Goal: Find specific page/section: Find specific page/section

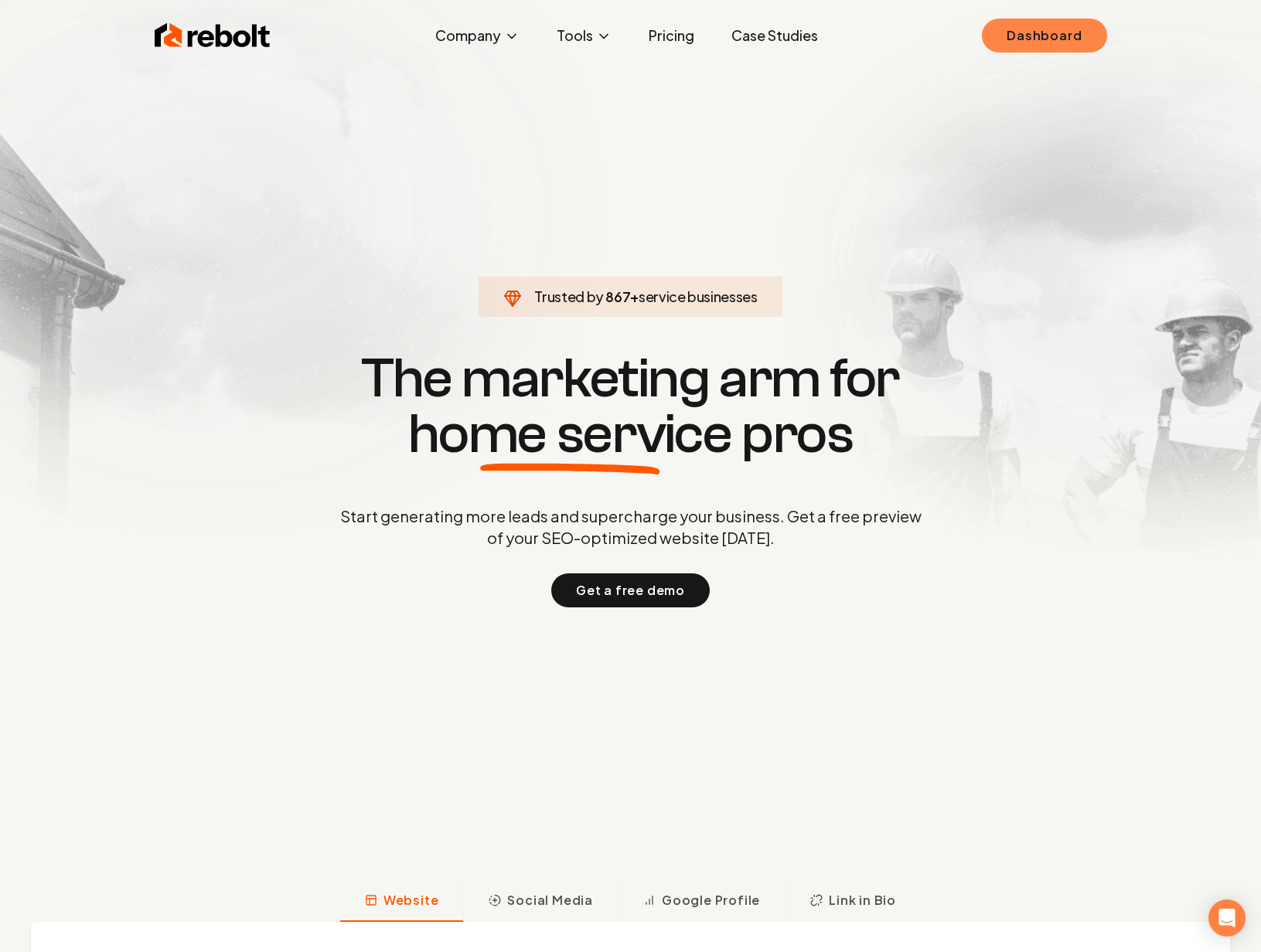
click at [1051, 31] on link "Dashboard" at bounding box center [1043, 35] width 124 height 34
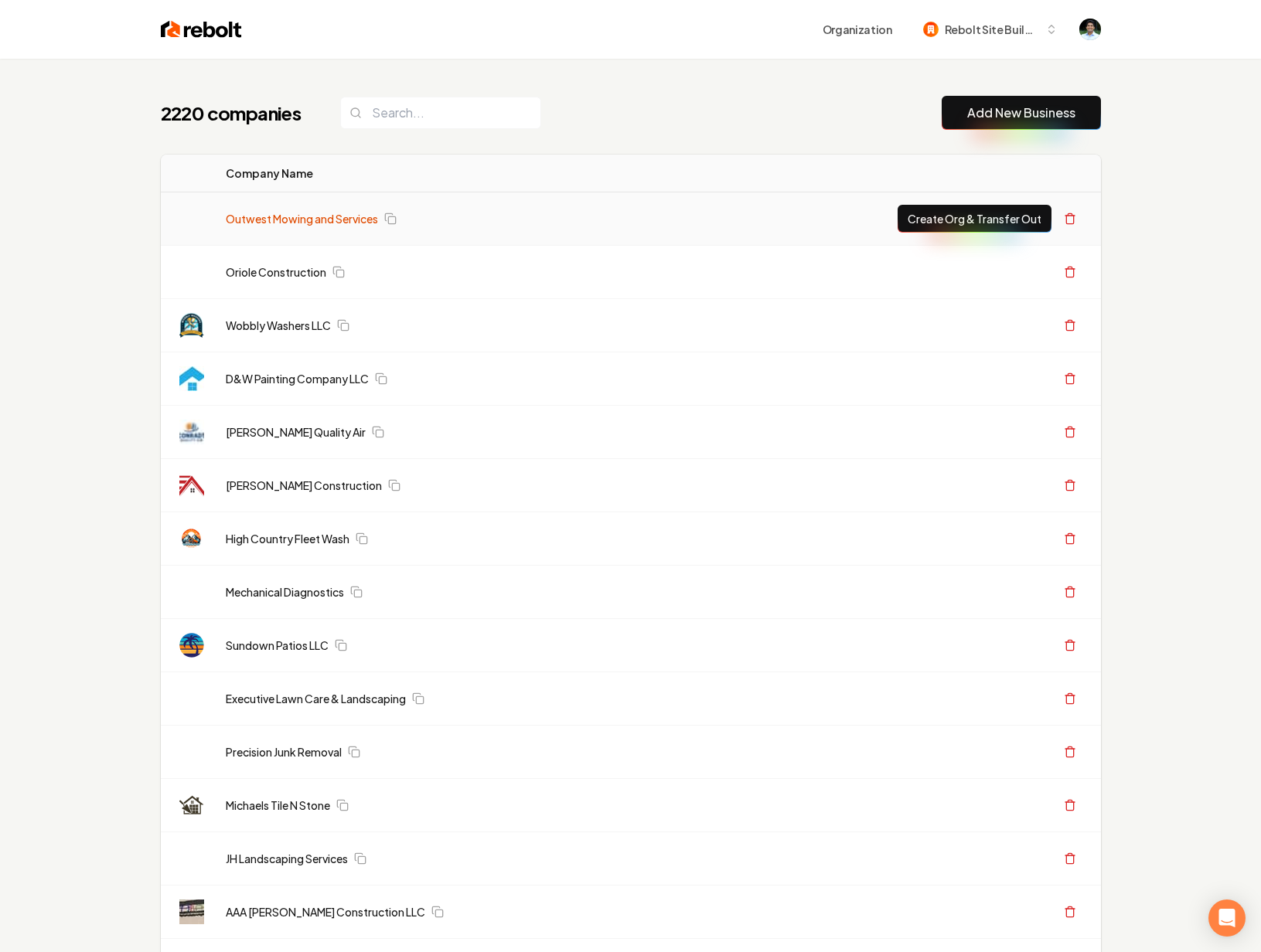
click at [320, 221] on link "Outwest Mowing and Services" at bounding box center [302, 219] width 153 height 16
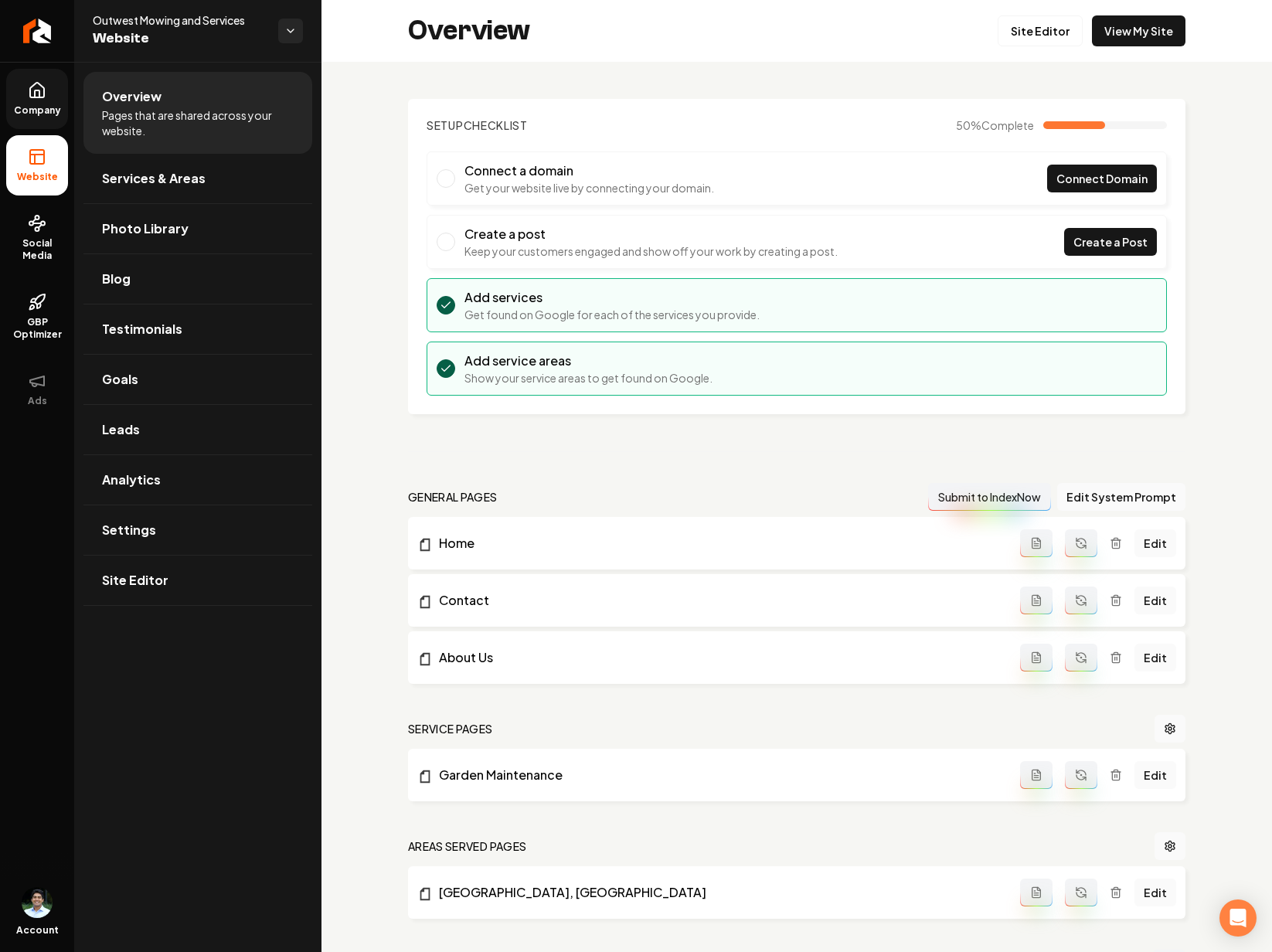
click at [41, 109] on span "Company" at bounding box center [37, 110] width 60 height 12
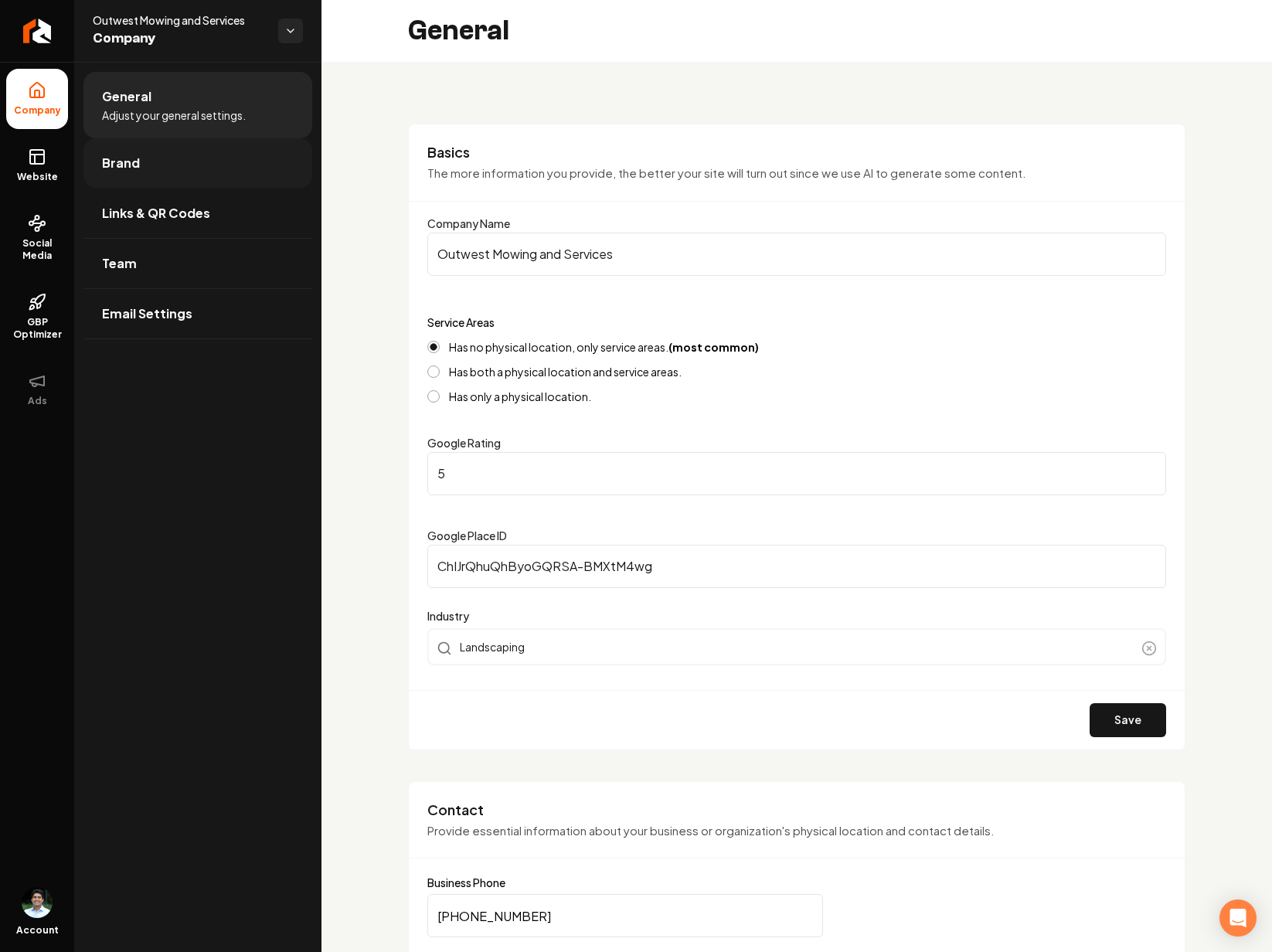
click at [189, 165] on link "Brand" at bounding box center [198, 164] width 229 height 50
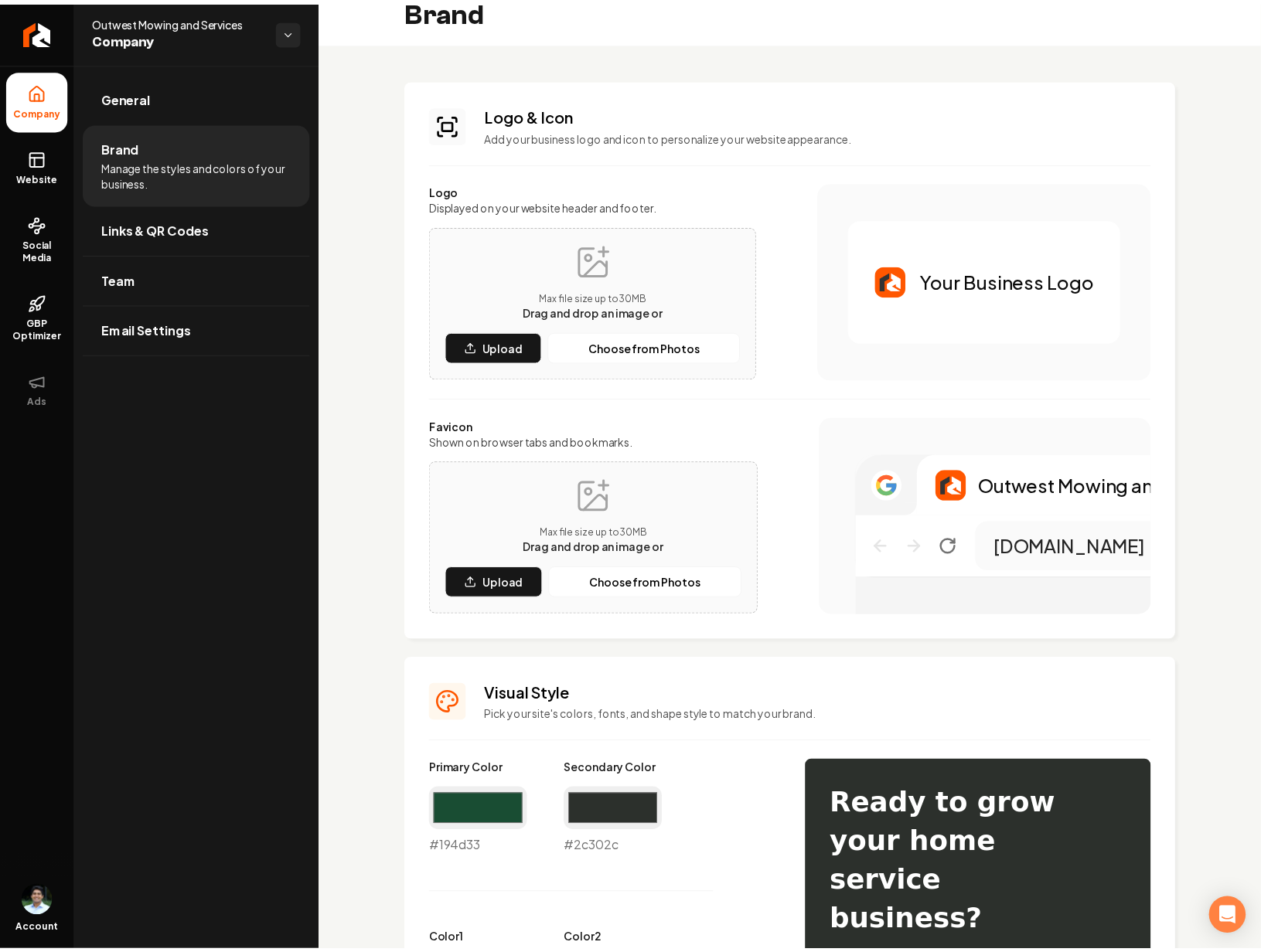
scroll to position [21, 0]
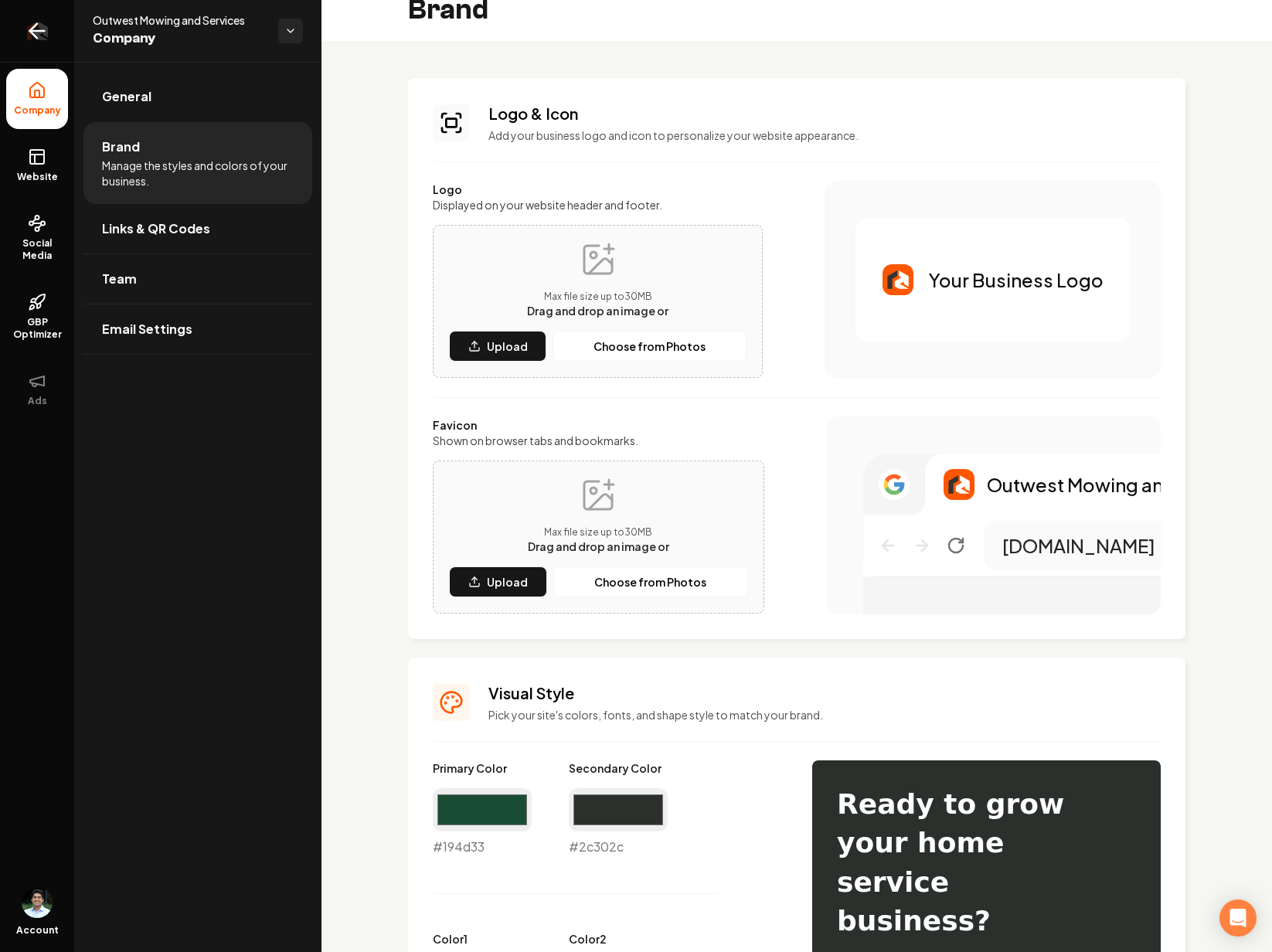
click at [40, 18] on link "Return to dashboard" at bounding box center [37, 30] width 74 height 62
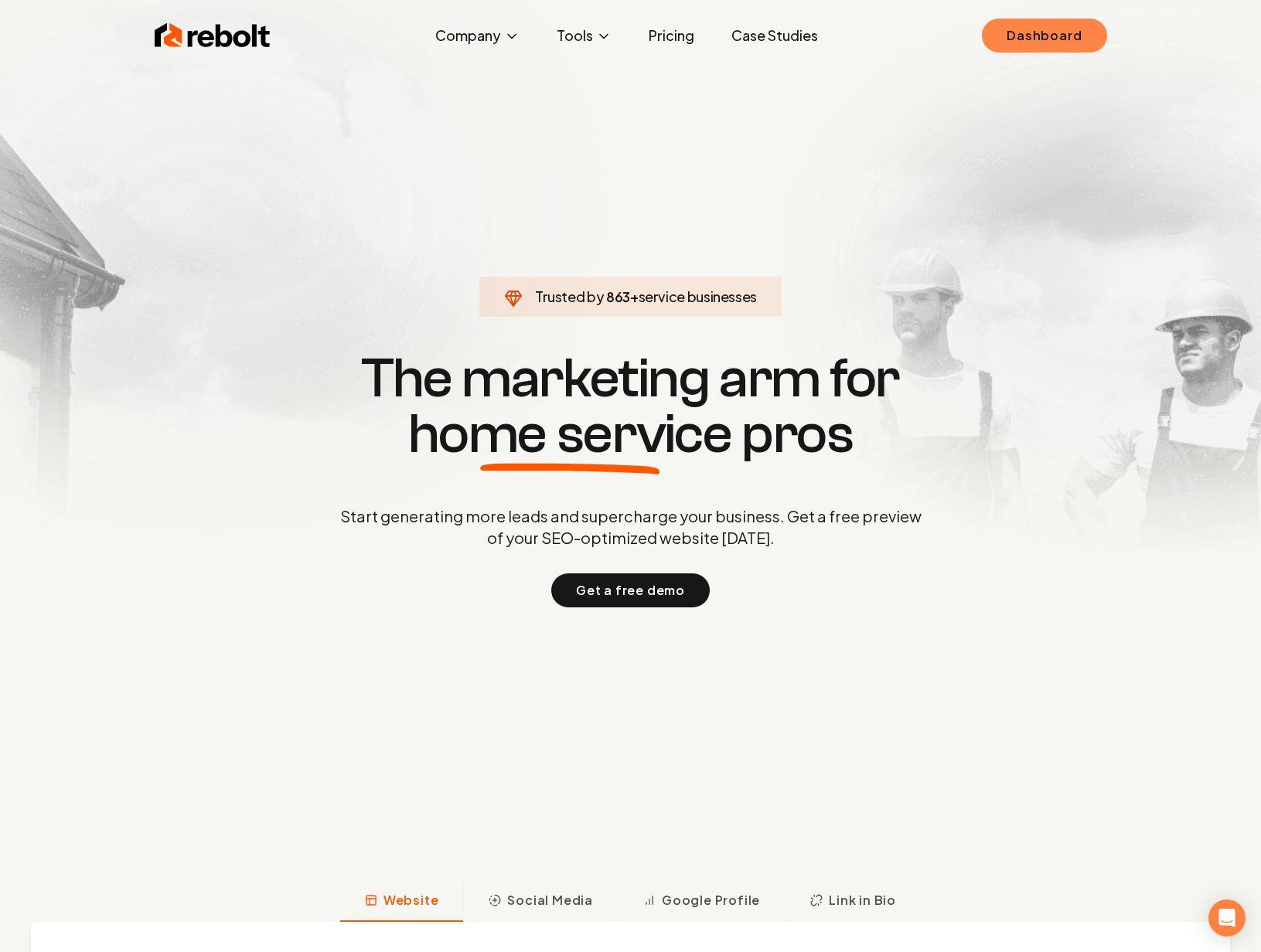
click at [1041, 35] on link "Dashboard" at bounding box center [1043, 35] width 124 height 34
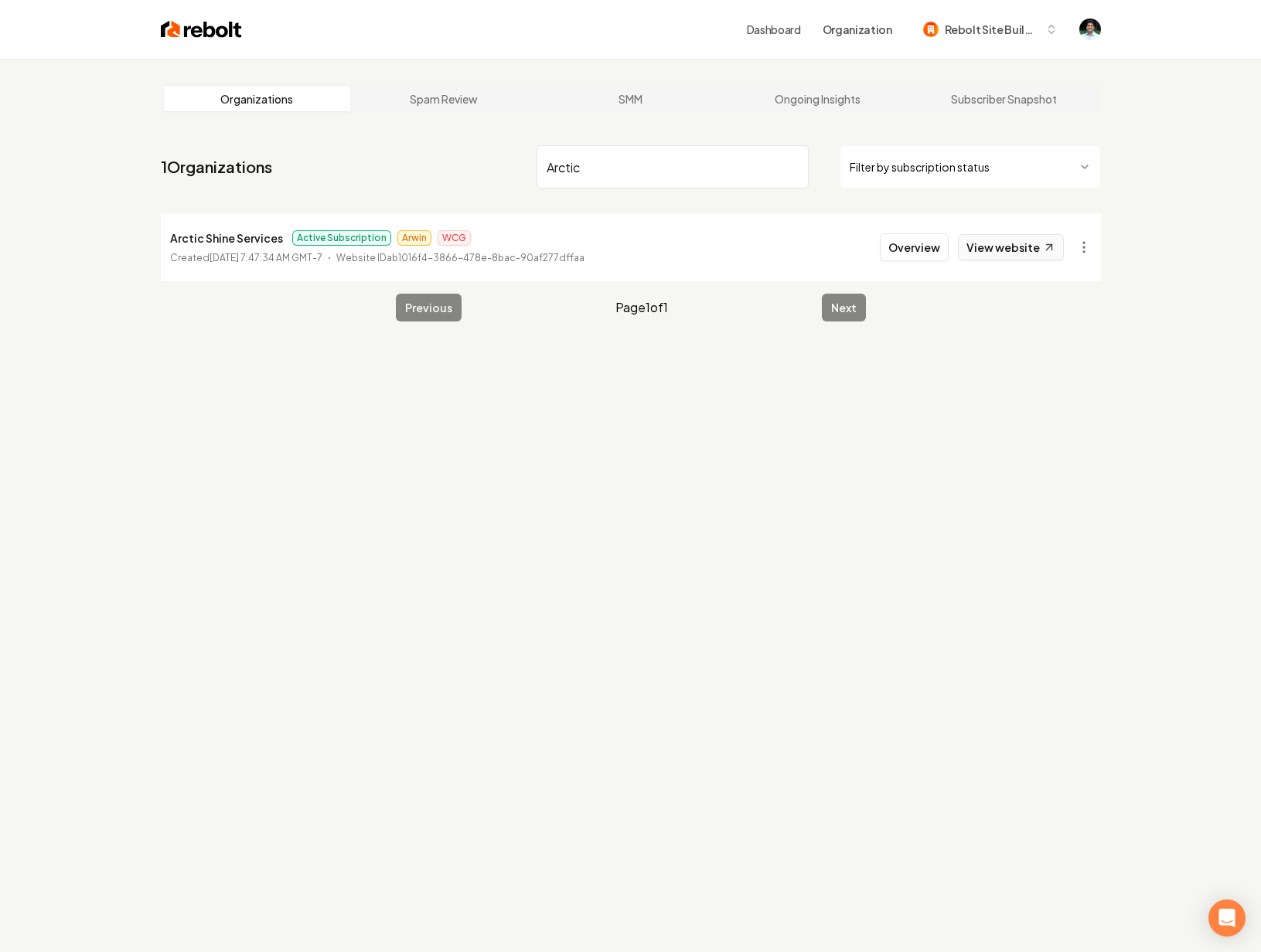
type input "Arctic"
click at [1032, 244] on link "View website" at bounding box center [1010, 247] width 106 height 27
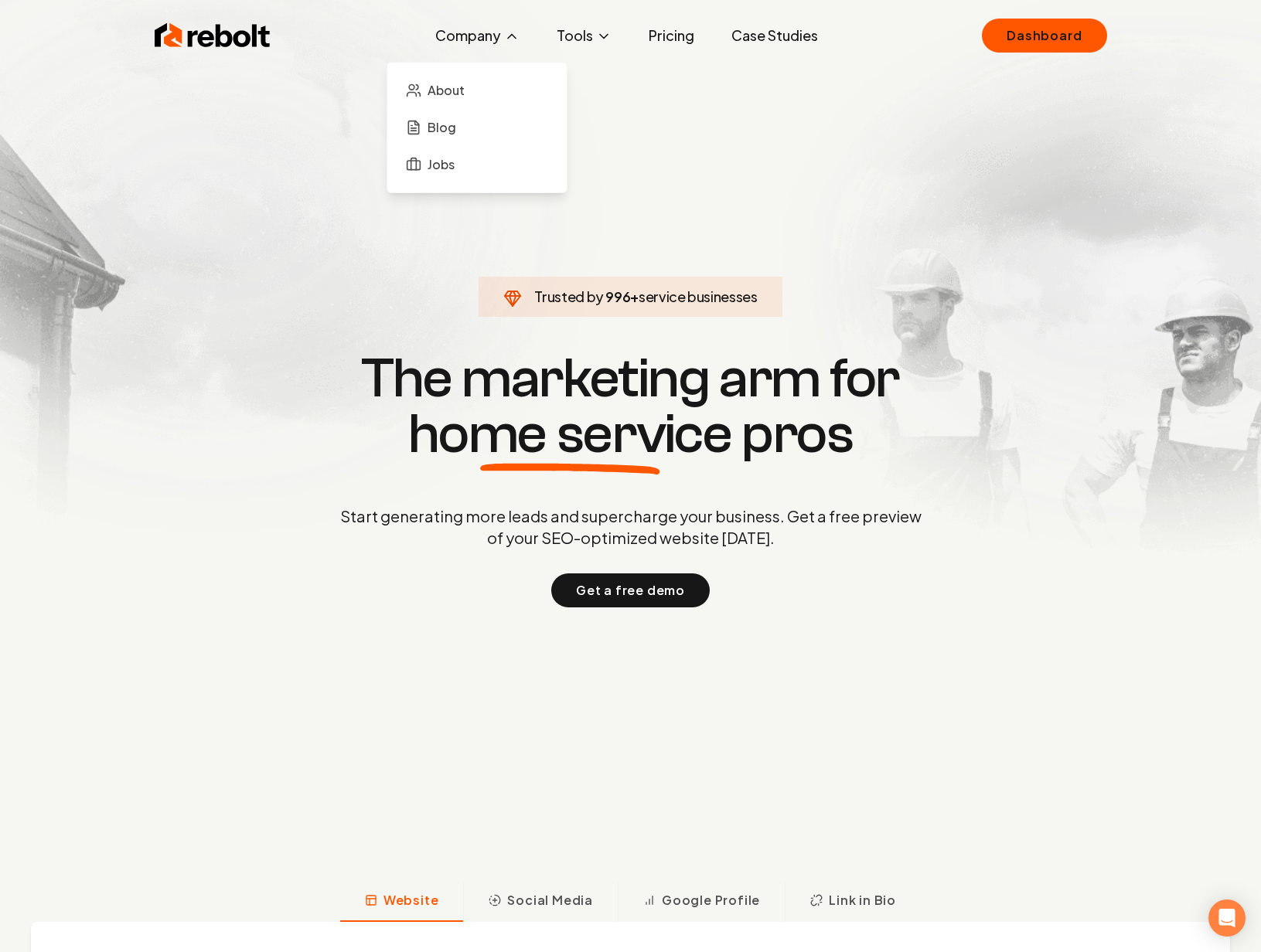
click at [470, 51] on div "About Blog Jobs" at bounding box center [476, 122] width 181 height 142
